Goal: Information Seeking & Learning: Learn about a topic

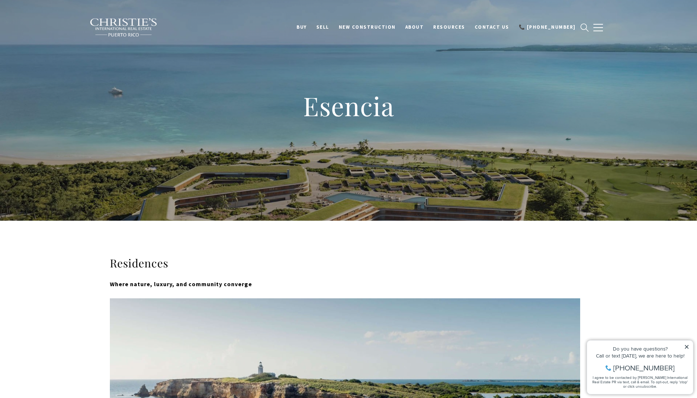
click at [685, 347] on icon at bounding box center [686, 346] width 5 height 5
click at [358, 105] on h1 "Esencia" at bounding box center [349, 106] width 294 height 32
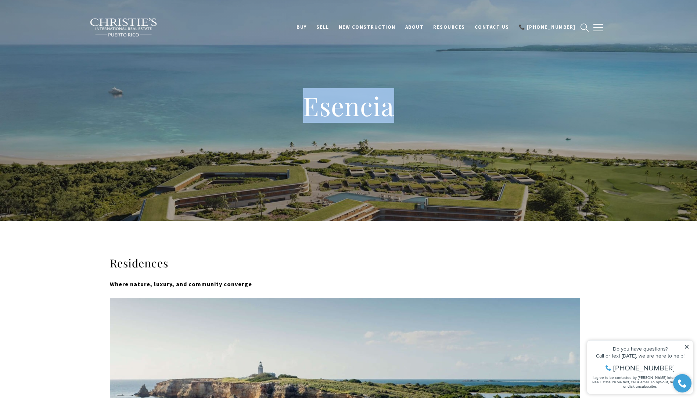
click at [358, 105] on h1 "Esencia" at bounding box center [349, 106] width 294 height 32
drag, startPoint x: 358, startPoint y: 105, endPoint x: 339, endPoint y: 109, distance: 19.8
click at [339, 109] on h1 "Esencia" at bounding box center [349, 106] width 294 height 32
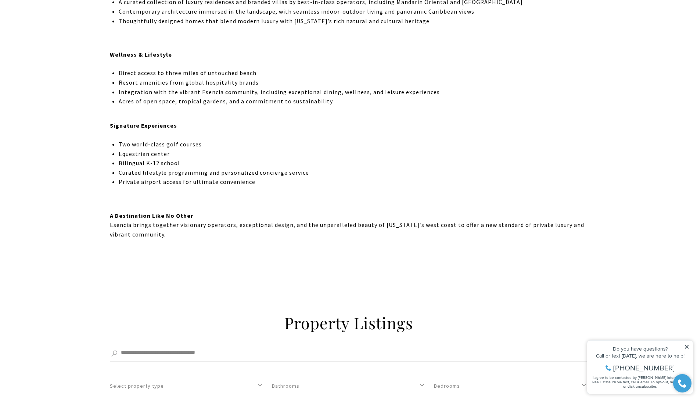
scroll to position [478, 0]
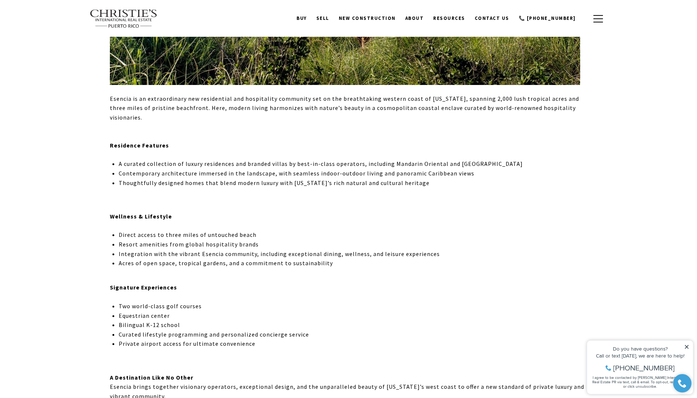
click at [208, 142] on div "Esencia is an extraordinary new residential and hospitality community set on th…" at bounding box center [349, 247] width 478 height 307
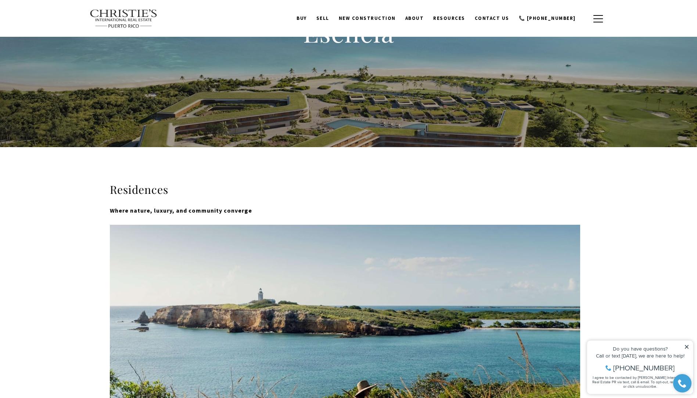
scroll to position [0, 0]
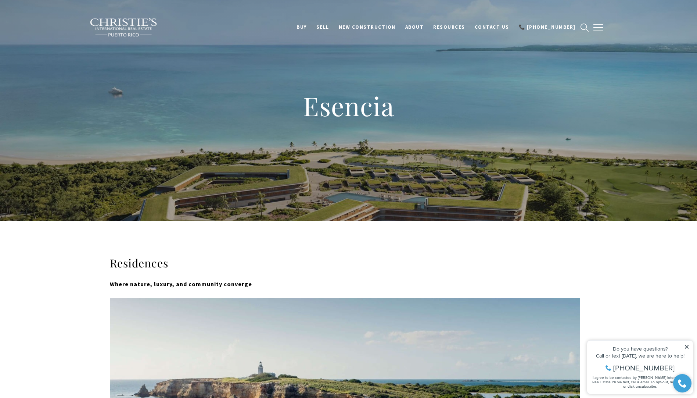
click at [347, 96] on h1 "Esencia" at bounding box center [349, 106] width 294 height 32
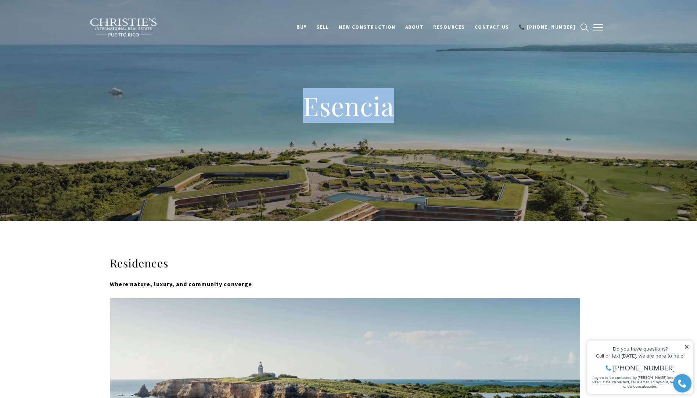
click at [347, 96] on h1 "Esencia" at bounding box center [349, 106] width 294 height 32
drag, startPoint x: 347, startPoint y: 96, endPoint x: 350, endPoint y: 111, distance: 15.2
click at [350, 111] on h1 "Esencia" at bounding box center [349, 106] width 294 height 32
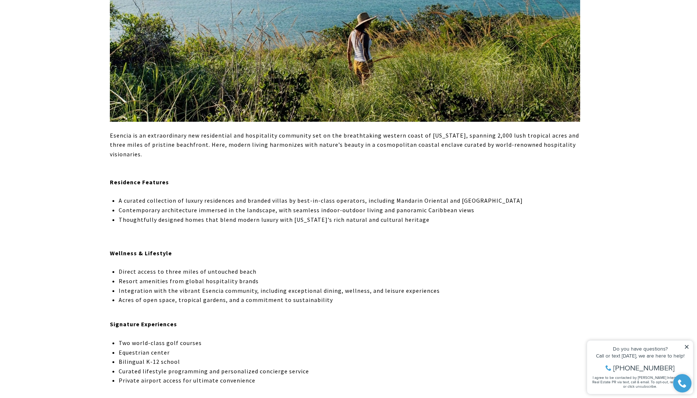
scroll to position [551, 0]
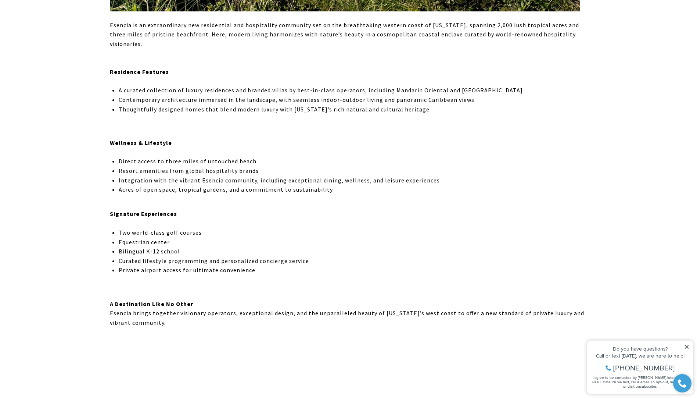
click at [180, 237] on p "Equestrian center" at bounding box center [353, 242] width 469 height 10
click at [182, 228] on p "Two world-class golf courses" at bounding box center [353, 233] width 469 height 10
drag, startPoint x: 182, startPoint y: 223, endPoint x: 151, endPoint y: 229, distance: 31.7
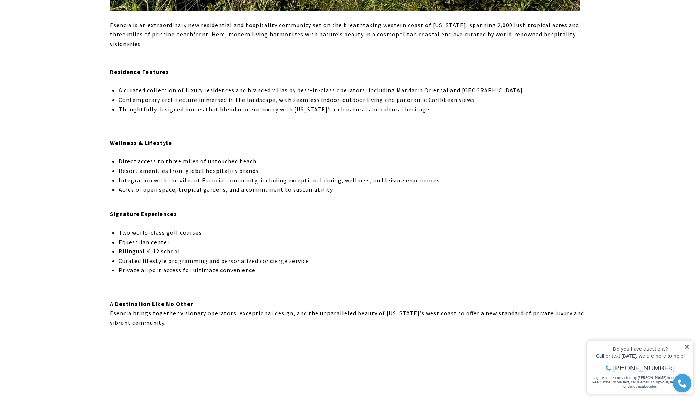
click at [151, 237] on p "Equestrian center" at bounding box center [353, 242] width 469 height 10
click at [150, 237] on p "Equestrian center" at bounding box center [353, 242] width 469 height 10
drag, startPoint x: 150, startPoint y: 231, endPoint x: 146, endPoint y: 242, distance: 11.4
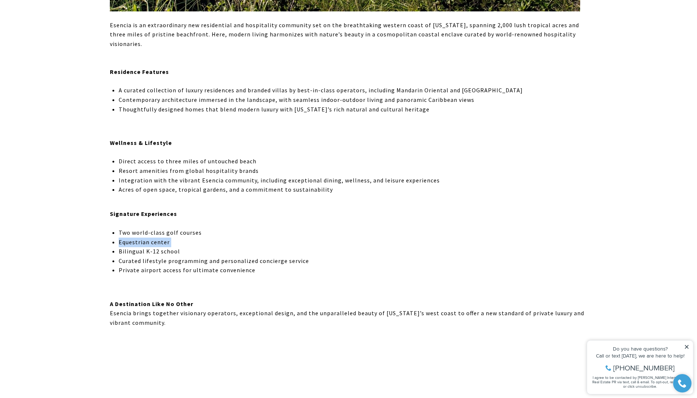
click at [146, 247] on p "Bilingual K-12 school" at bounding box center [353, 252] width 469 height 10
drag, startPoint x: 146, startPoint y: 242, endPoint x: 140, endPoint y: 256, distance: 15.5
click at [142, 256] on p "Curated lifestyle programming and personalized concierge service" at bounding box center [353, 261] width 469 height 10
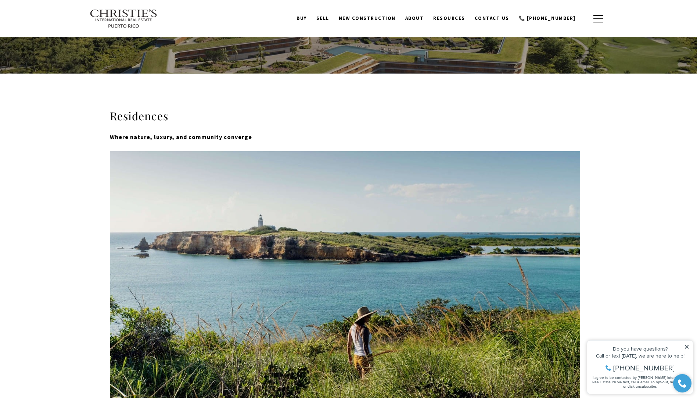
scroll to position [0, 0]
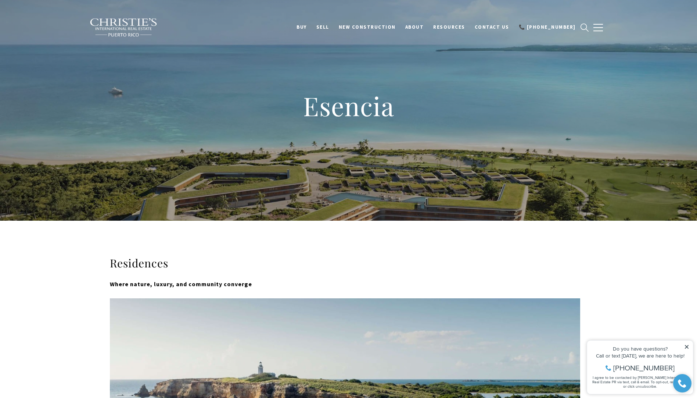
click at [243, 175] on div "Esencia" at bounding box center [348, 110] width 697 height 221
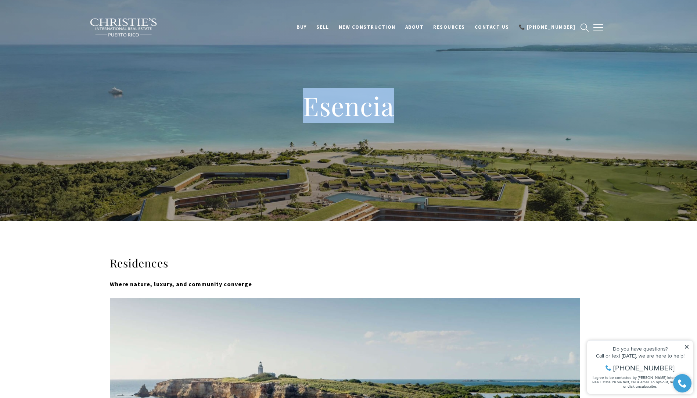
click at [243, 175] on div "Esencia" at bounding box center [348, 110] width 697 height 221
drag, startPoint x: 243, startPoint y: 175, endPoint x: 330, endPoint y: 111, distance: 108.1
click at [330, 111] on h1 "Esencia" at bounding box center [349, 106] width 294 height 32
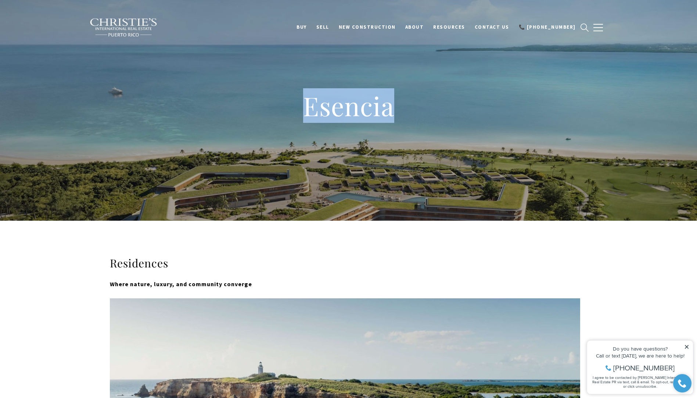
drag, startPoint x: 330, startPoint y: 111, endPoint x: 367, endPoint y: 219, distance: 113.4
click at [367, 219] on div "Esencia" at bounding box center [348, 110] width 697 height 221
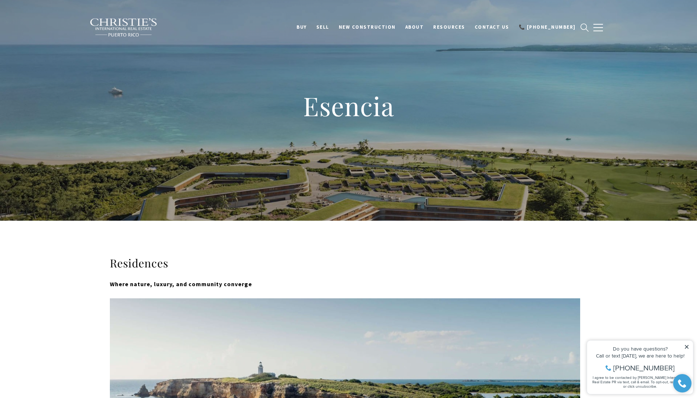
click at [359, 116] on h1 "Esencia" at bounding box center [349, 106] width 294 height 32
click at [359, 114] on h1 "Esencia" at bounding box center [349, 106] width 294 height 32
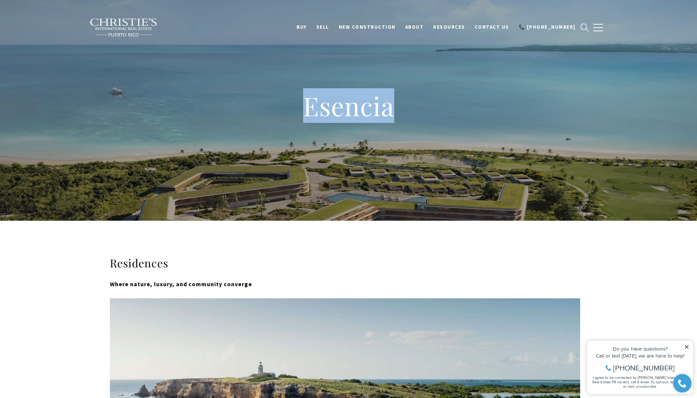
click at [359, 114] on h1 "Esencia" at bounding box center [349, 106] width 294 height 32
drag, startPoint x: 359, startPoint y: 114, endPoint x: 345, endPoint y: 109, distance: 14.9
click at [345, 109] on h1 "Esencia" at bounding box center [349, 106] width 294 height 32
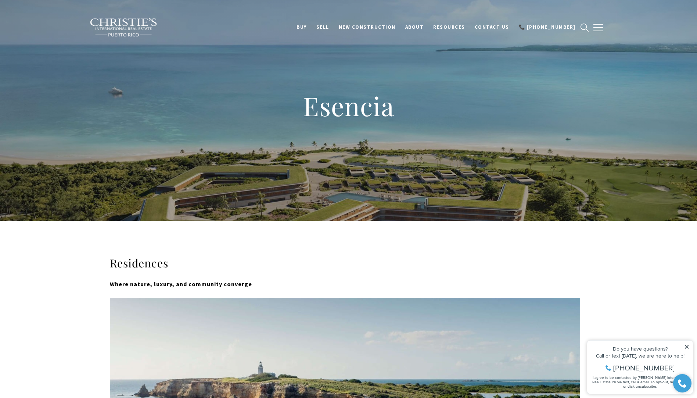
click at [378, 121] on h1 "Esencia" at bounding box center [349, 106] width 294 height 32
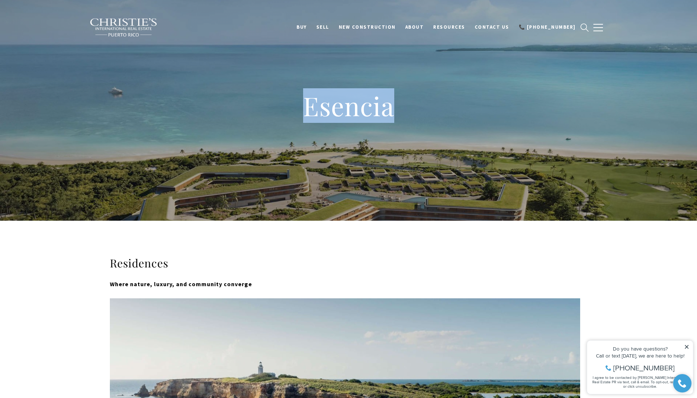
click at [378, 121] on h1 "Esencia" at bounding box center [349, 106] width 294 height 32
drag, startPoint x: 378, startPoint y: 121, endPoint x: 355, endPoint y: 120, distance: 23.2
click at [355, 120] on h1 "Esencia" at bounding box center [349, 106] width 294 height 32
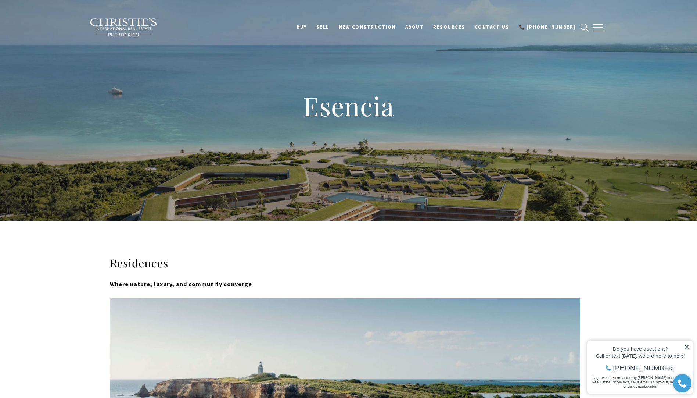
click at [398, 164] on div "Esencia" at bounding box center [348, 110] width 697 height 221
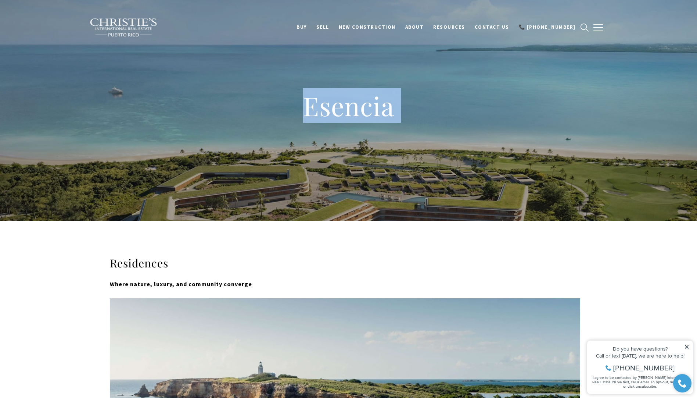
click at [398, 164] on div "Esencia" at bounding box center [348, 110] width 697 height 221
drag, startPoint x: 398, startPoint y: 164, endPoint x: 353, endPoint y: 137, distance: 52.4
click at [353, 137] on div "Esencia" at bounding box center [348, 110] width 697 height 221
